Goal: Contribute content

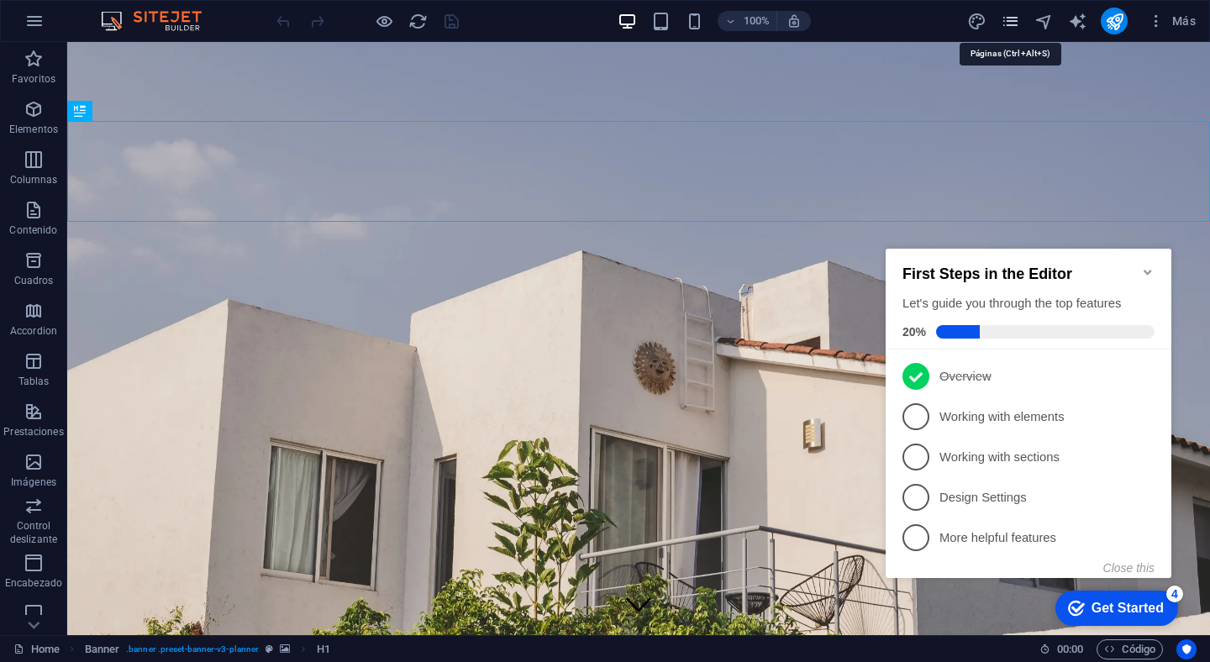
click at [1010, 18] on icon "pages" at bounding box center [1010, 21] width 19 height 19
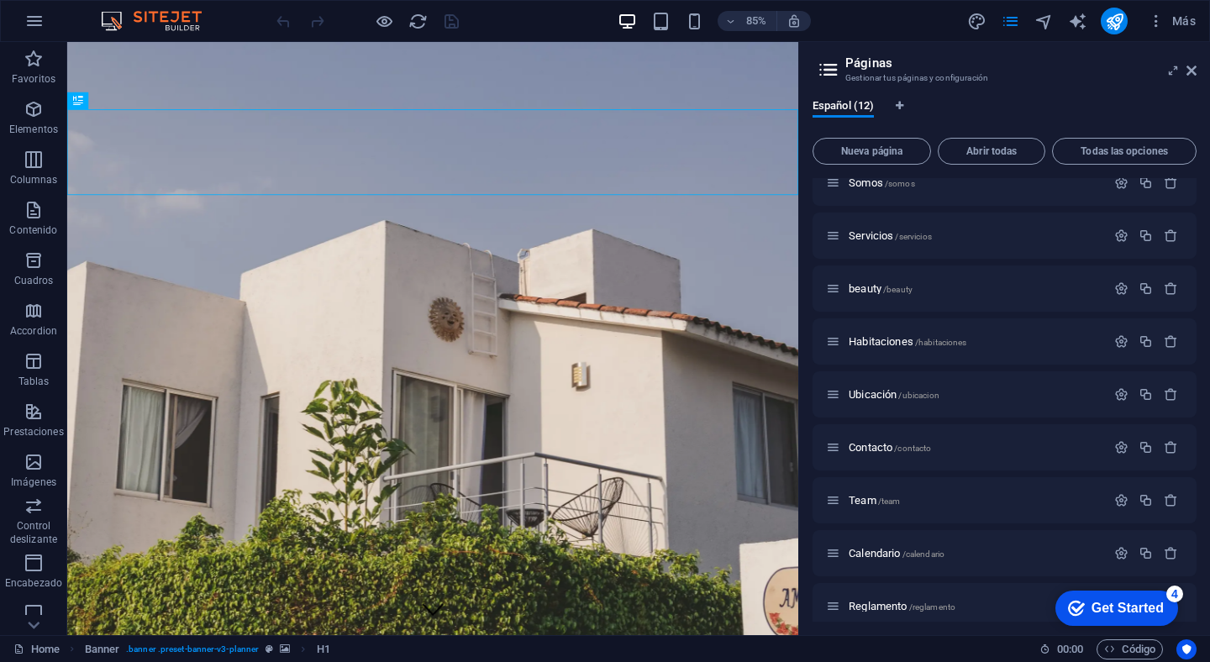
scroll to position [192, 0]
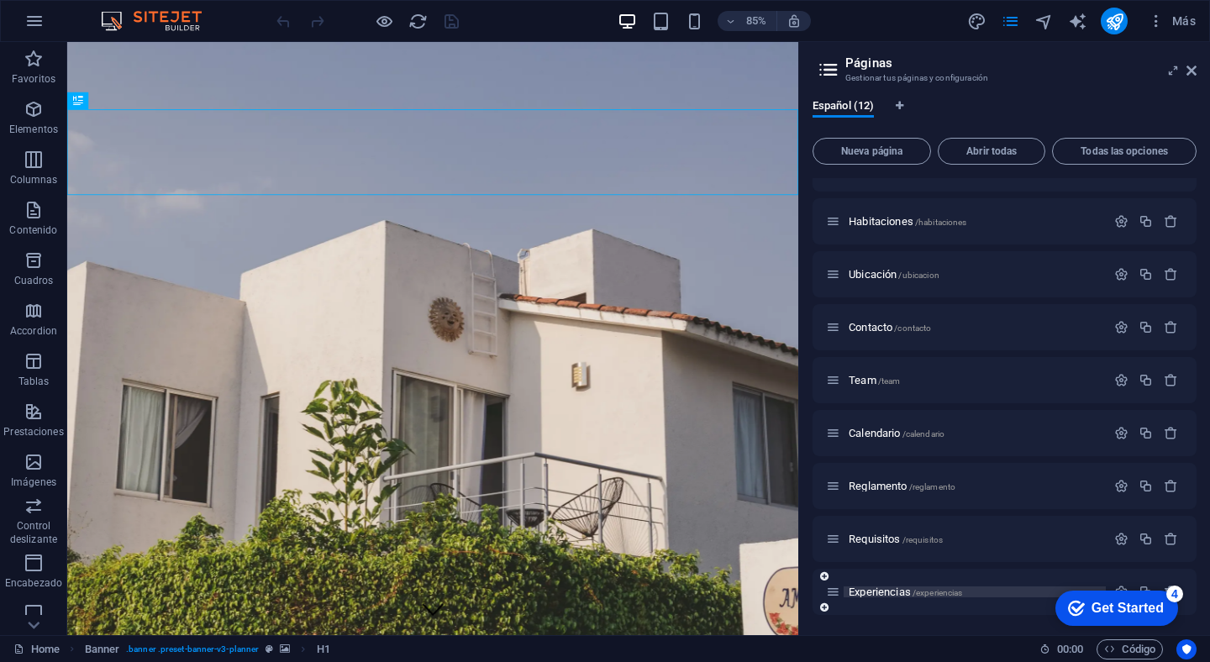
click at [897, 594] on span "Experiencias /experiencias" at bounding box center [905, 592] width 113 height 13
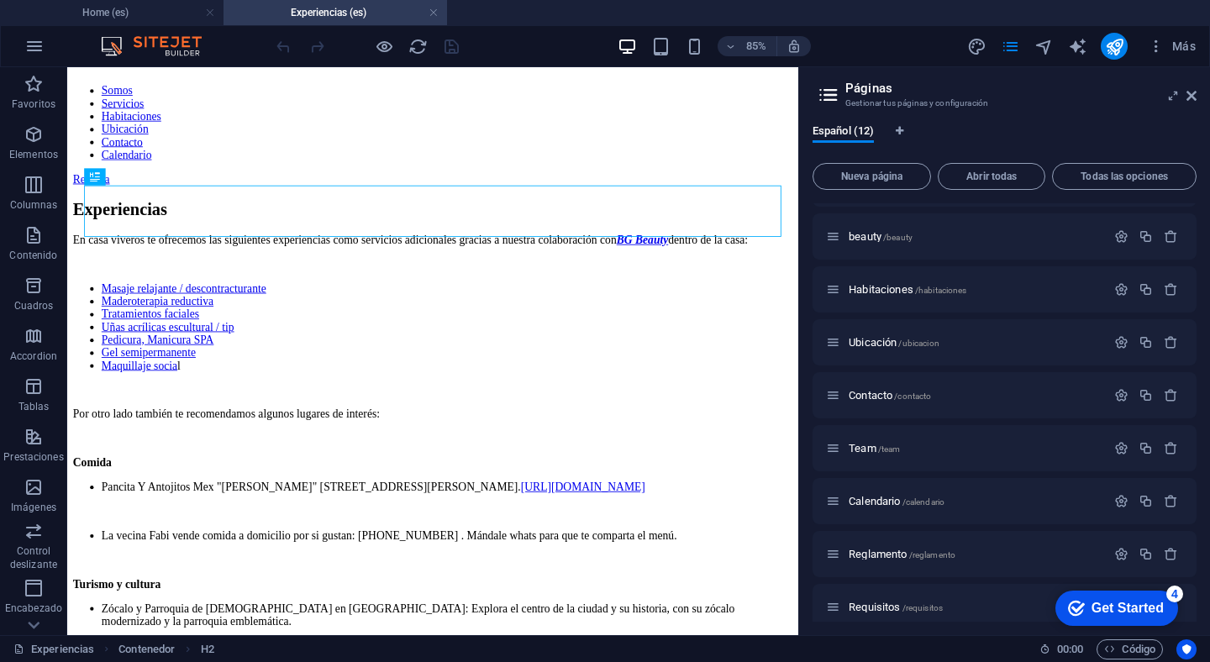
scroll to position [0, 0]
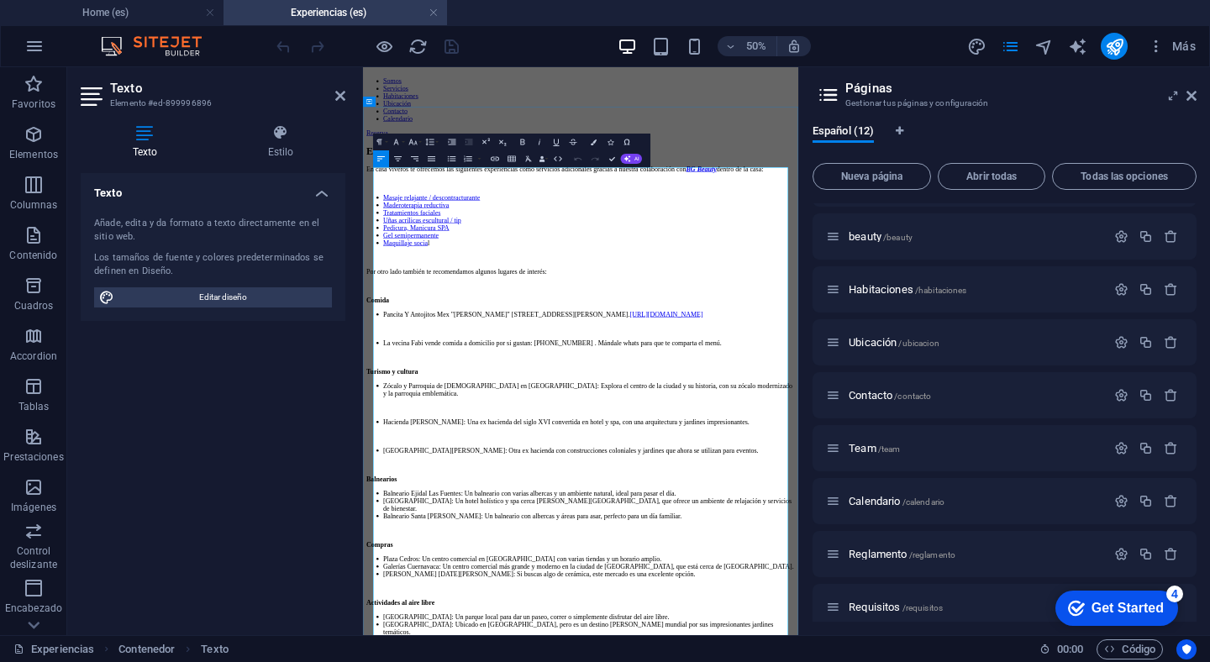
click at [437, 334] on link "Masaje relajante / descontracturante" at bounding box center [500, 327] width 194 height 14
click at [457, 194] on icon "button" at bounding box center [460, 196] width 10 height 10
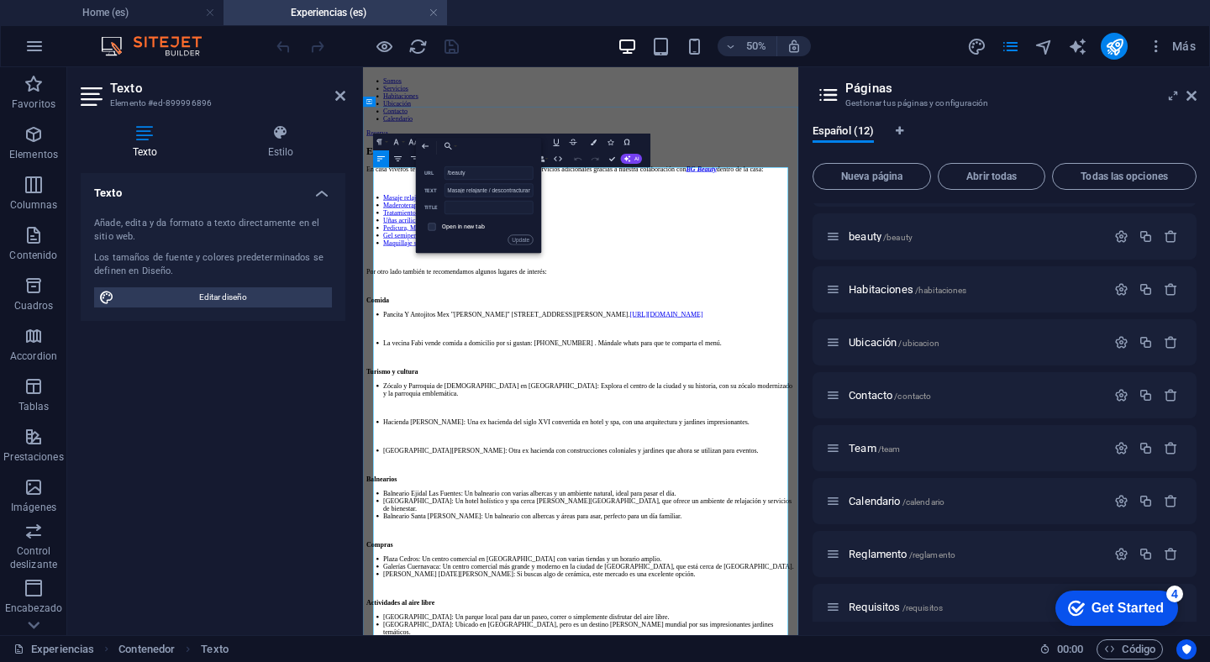
click at [833, 411] on li "Gel semipermanente" at bounding box center [815, 403] width 824 height 15
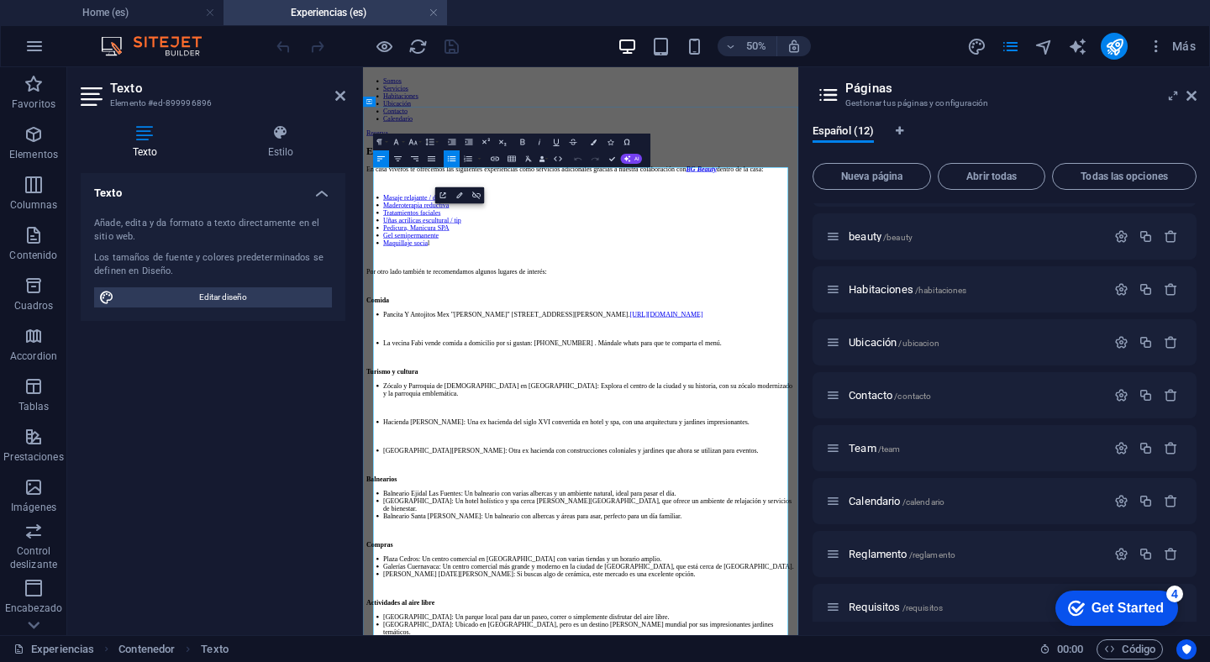
click at [1009, 277] on strong "BG Beauty" at bounding box center [1039, 270] width 61 height 14
type input "BG Beauty"
click at [421, 176] on icon "button" at bounding box center [420, 174] width 10 height 10
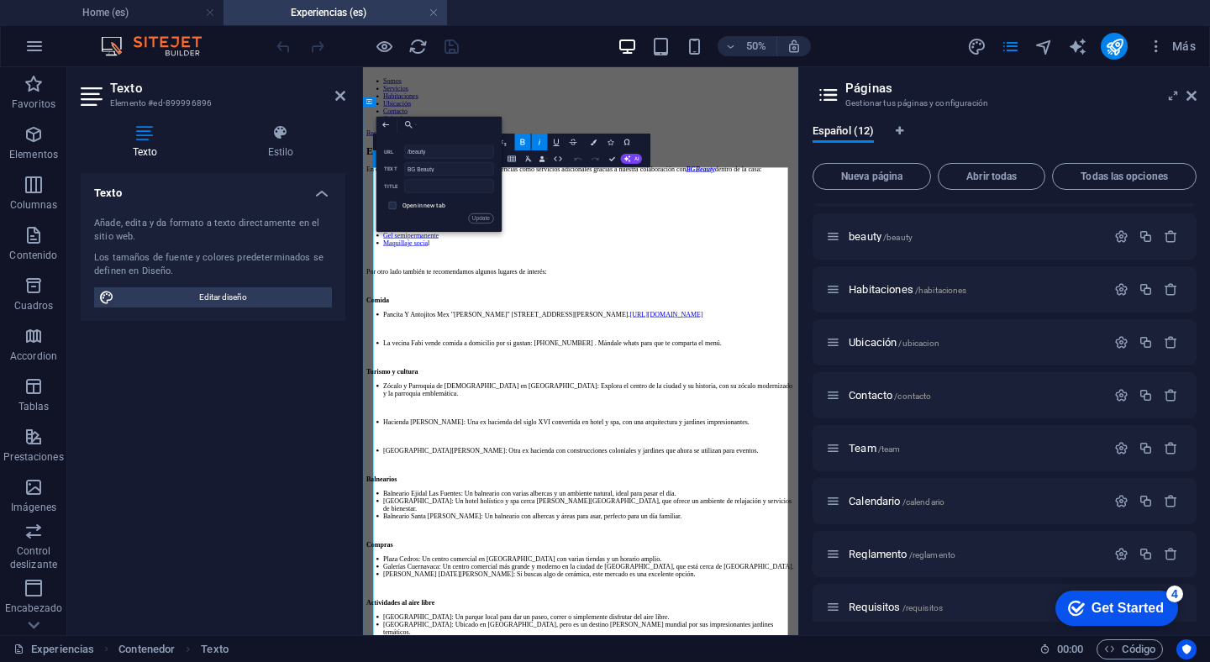
click at [832, 396] on li "Pedicura, Manicura SPA" at bounding box center [815, 388] width 824 height 15
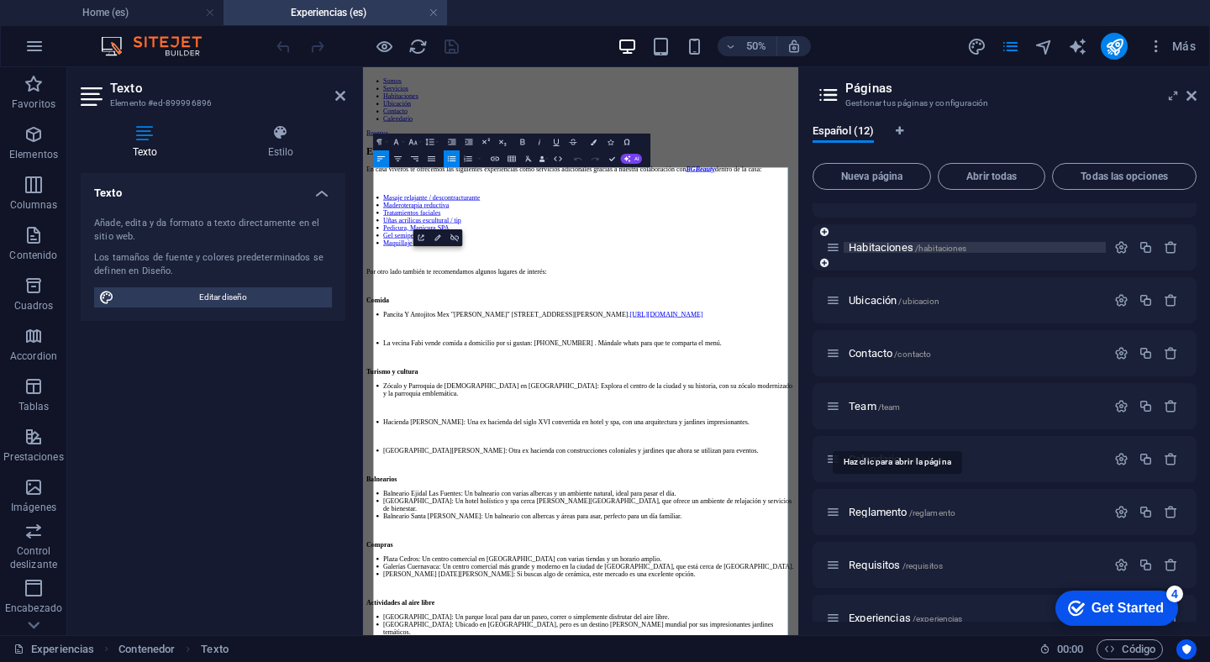
scroll to position [217, 0]
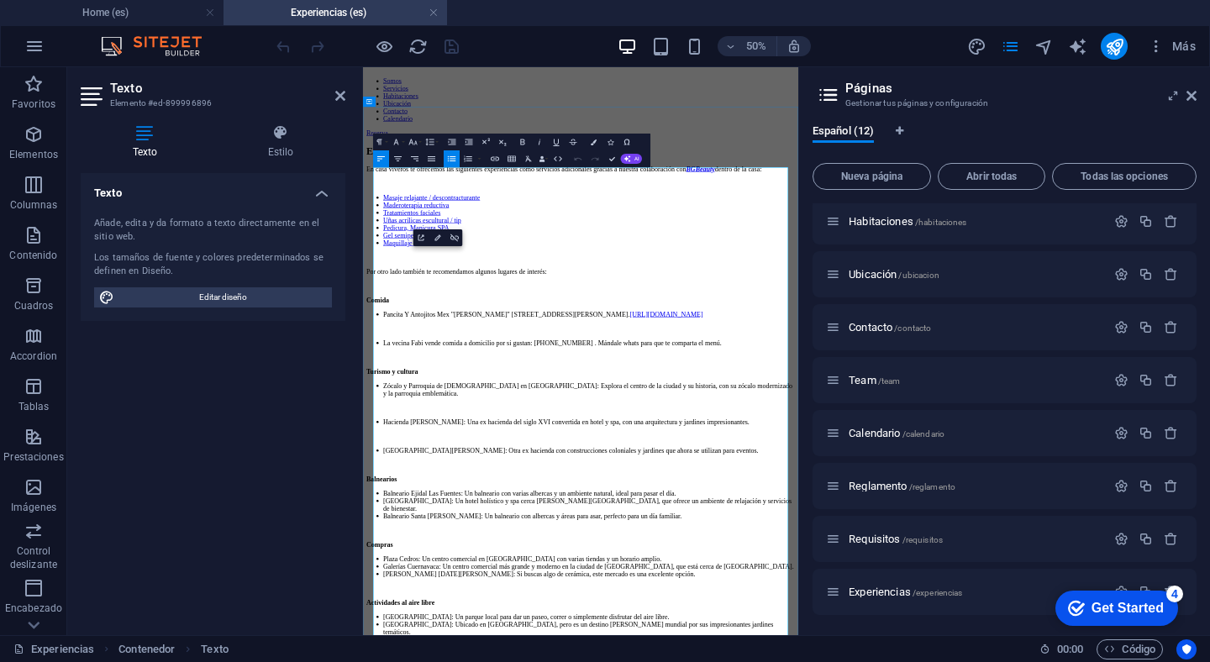
click at [1009, 277] on strong "BG Beauty" at bounding box center [1037, 270] width 57 height 14
click at [417, 177] on icon "button" at bounding box center [420, 174] width 10 height 10
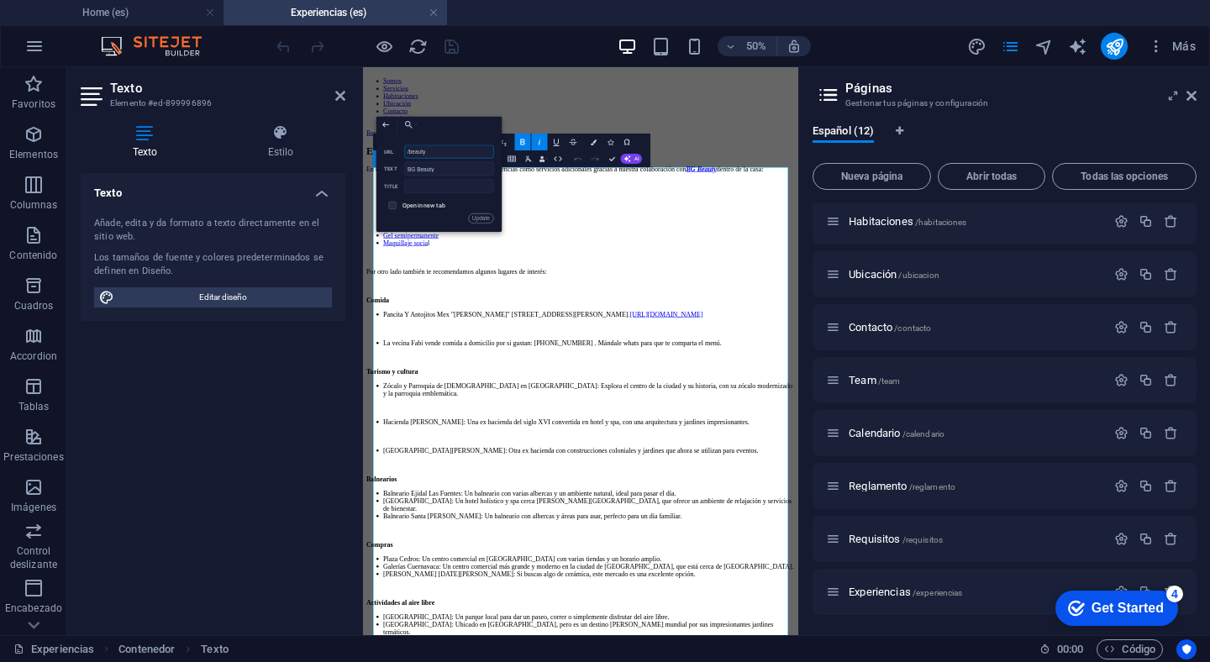
click at [408, 153] on input "/beauty" at bounding box center [448, 151] width 89 height 13
click at [794, 381] on li "Uñas acrílicas escultural / tip" at bounding box center [815, 373] width 824 height 15
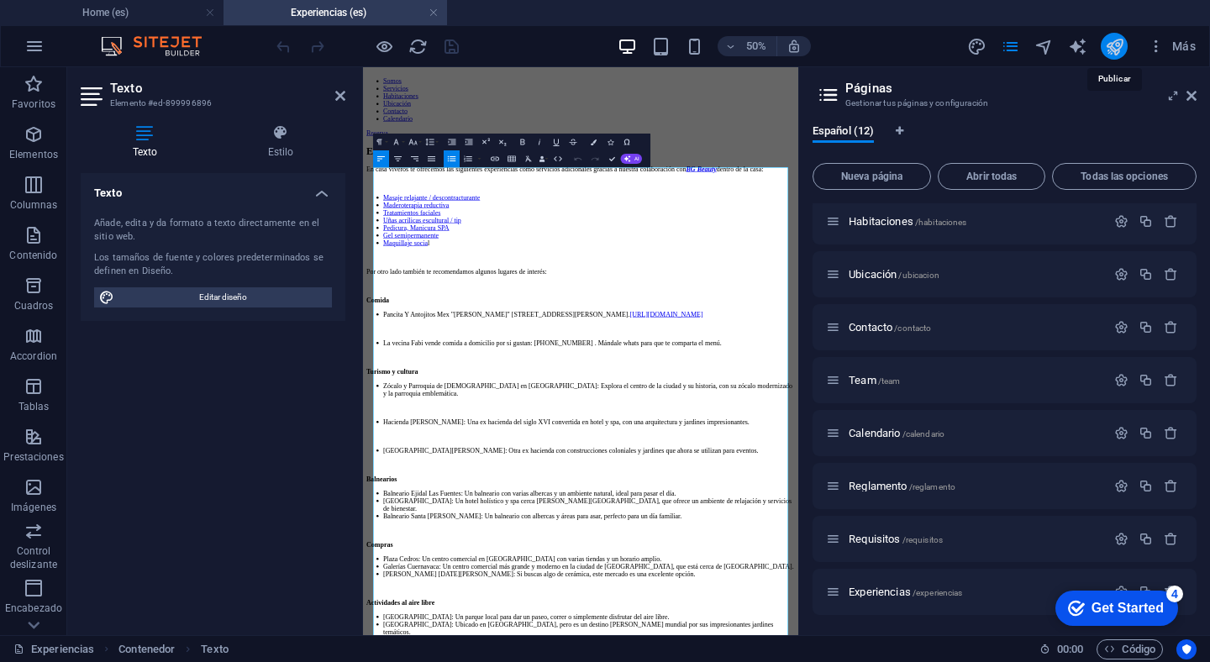
click at [1115, 49] on icon "publish" at bounding box center [1114, 46] width 19 height 19
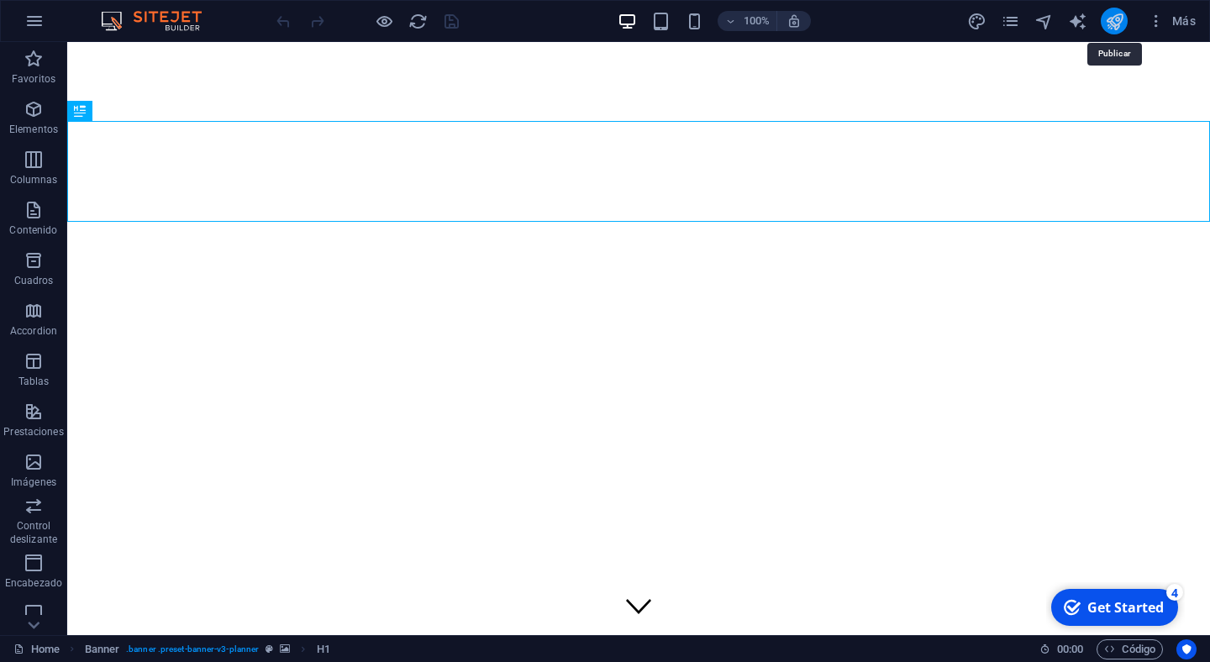
click at [1117, 18] on icon "publish" at bounding box center [1114, 21] width 19 height 19
click at [1114, 29] on icon "publish" at bounding box center [1114, 21] width 19 height 19
